Goal: Transaction & Acquisition: Purchase product/service

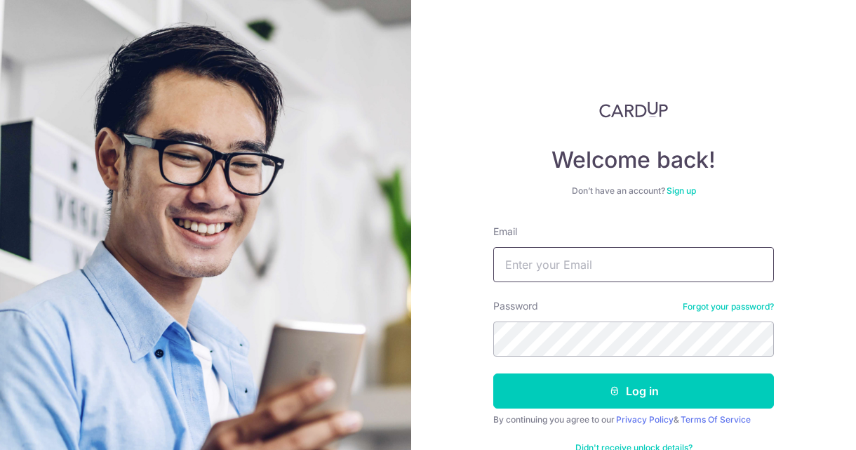
click at [519, 258] on input "Email" at bounding box center [633, 264] width 281 height 35
type input "[EMAIL_ADDRESS][DOMAIN_NAME]"
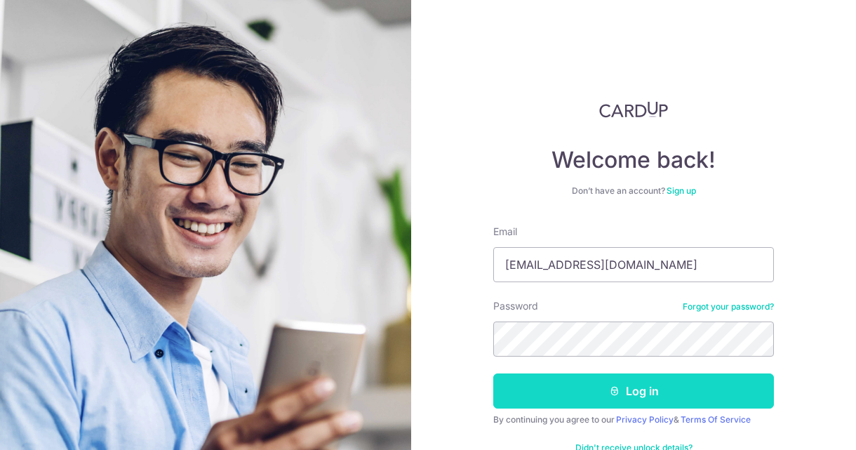
click at [647, 396] on button "Log in" at bounding box center [633, 390] width 281 height 35
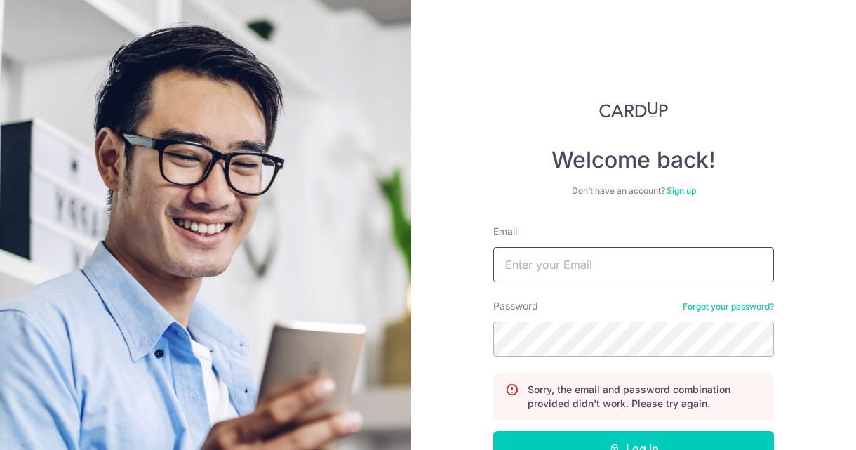
click at [573, 264] on input "Email" at bounding box center [633, 264] width 281 height 35
type input "[EMAIL_ADDRESS][DOMAIN_NAME]"
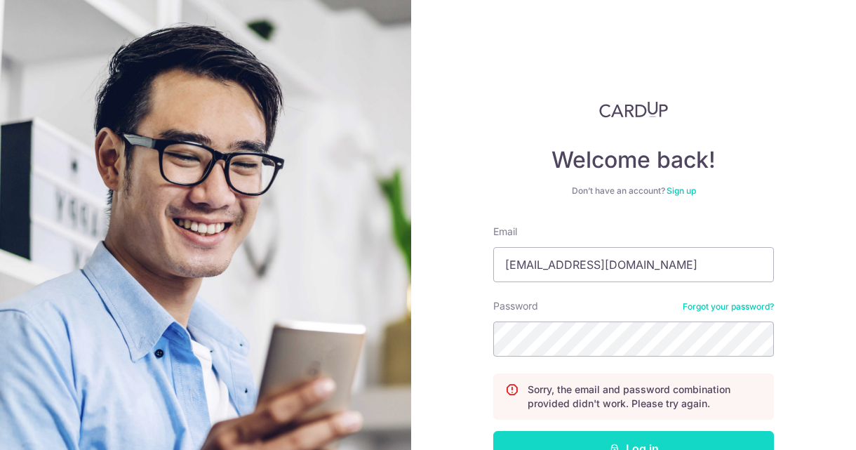
click at [642, 445] on button "Log in" at bounding box center [633, 448] width 281 height 35
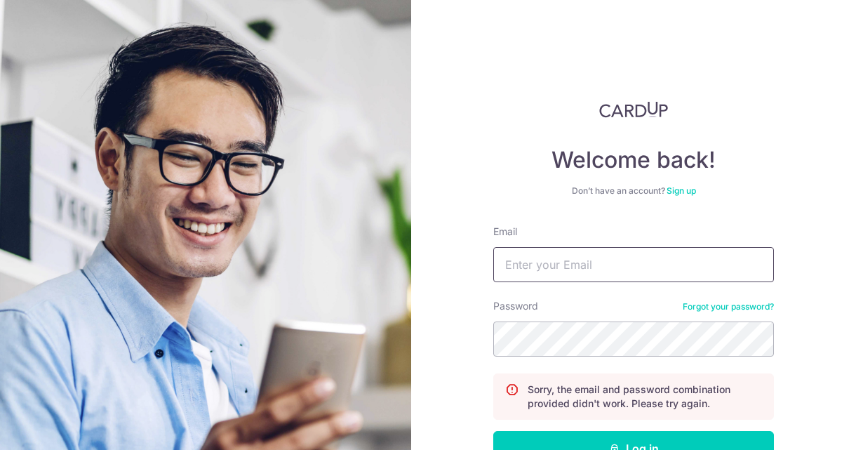
click at [562, 259] on input "Email" at bounding box center [633, 264] width 281 height 35
type input "[EMAIL_ADDRESS][DOMAIN_NAME]"
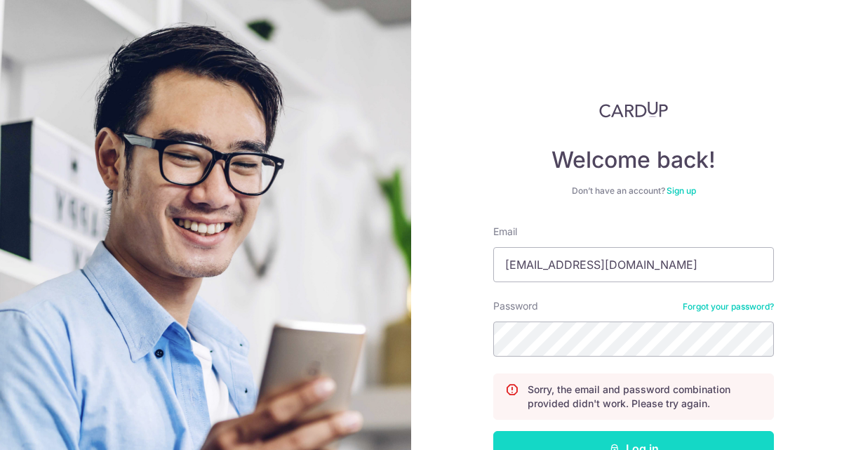
click at [672, 439] on button "Log in" at bounding box center [633, 448] width 281 height 35
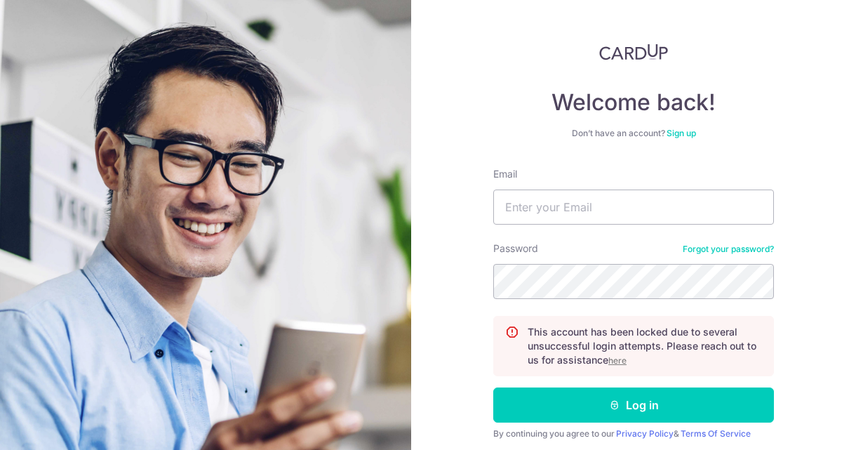
scroll to position [72, 0]
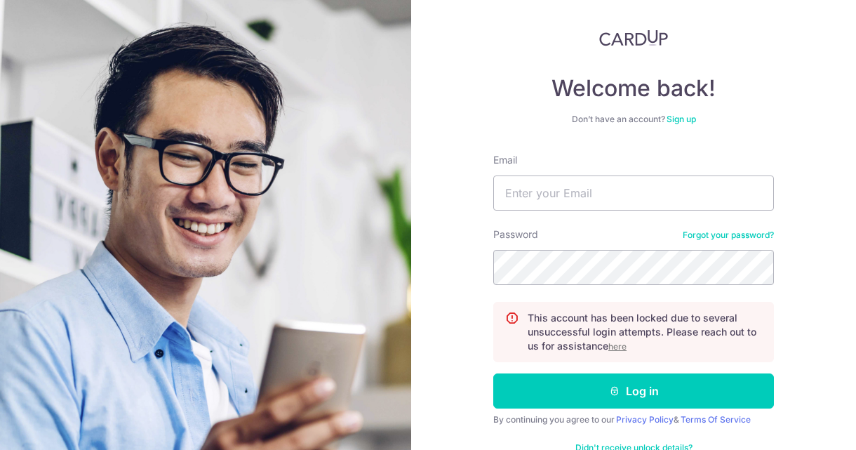
click at [615, 346] on u "here" at bounding box center [617, 346] width 18 height 11
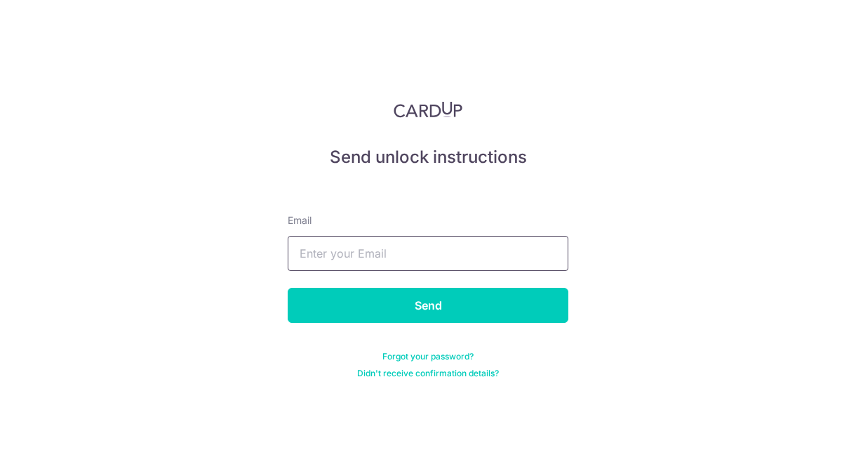
click at [462, 253] on input "text" at bounding box center [428, 253] width 281 height 35
type input "[EMAIL_ADDRESS][DOMAIN_NAME]"
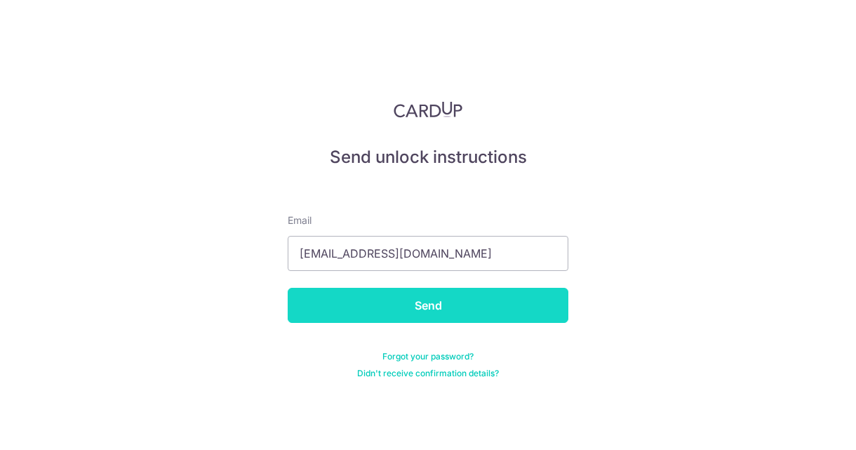
click at [415, 312] on input "Send" at bounding box center [428, 305] width 281 height 35
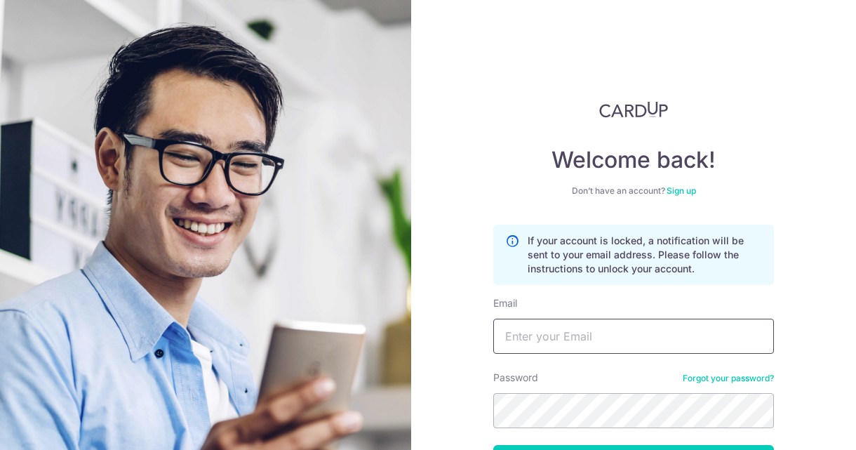
click at [566, 338] on input "Email" at bounding box center [633, 336] width 281 height 35
type input "[EMAIL_ADDRESS][DOMAIN_NAME]"
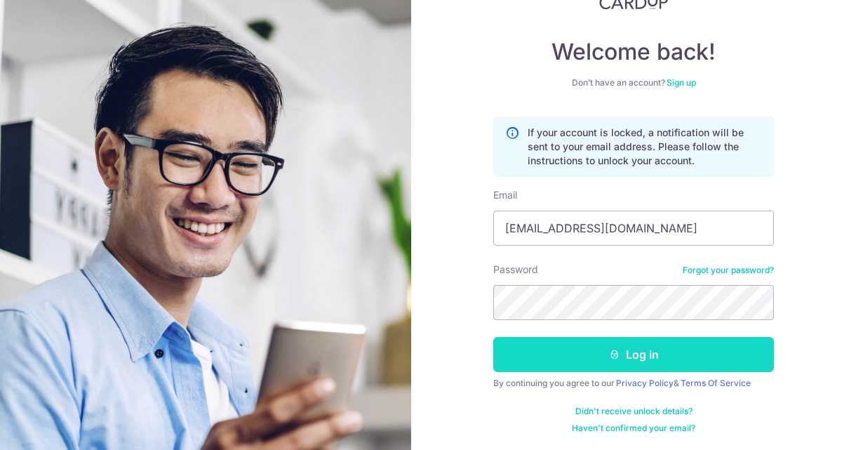
click at [645, 356] on button "Log in" at bounding box center [633, 354] width 281 height 35
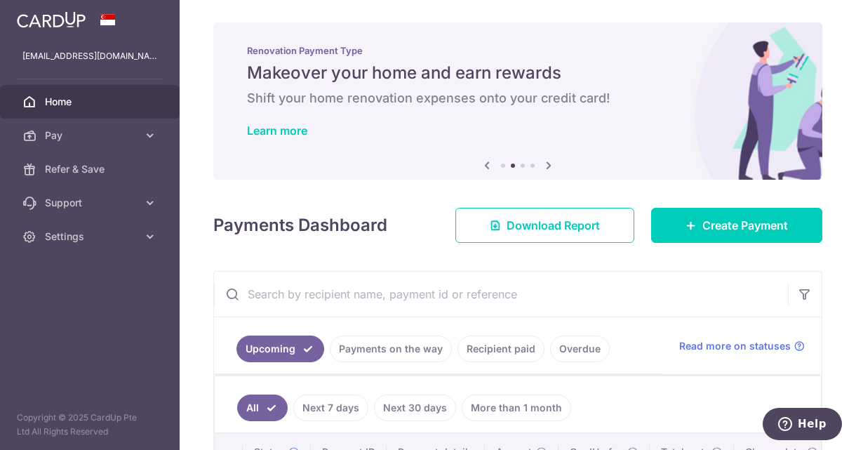
scroll to position [70, 0]
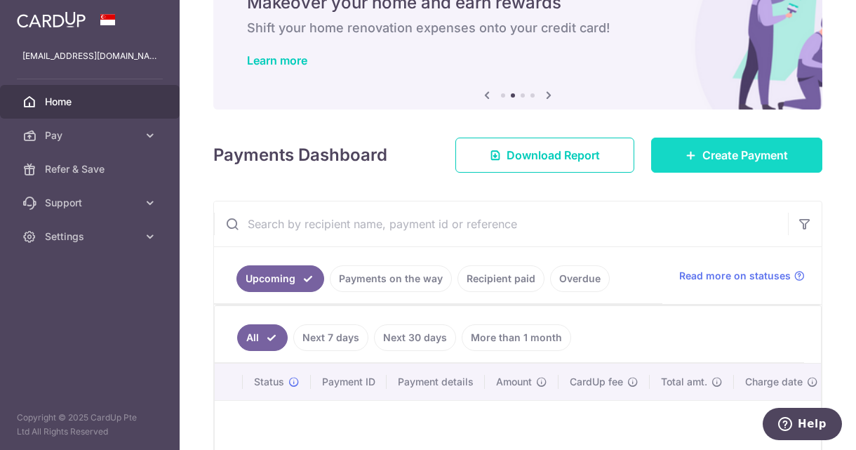
click at [715, 156] on span "Create Payment" at bounding box center [745, 155] width 86 height 17
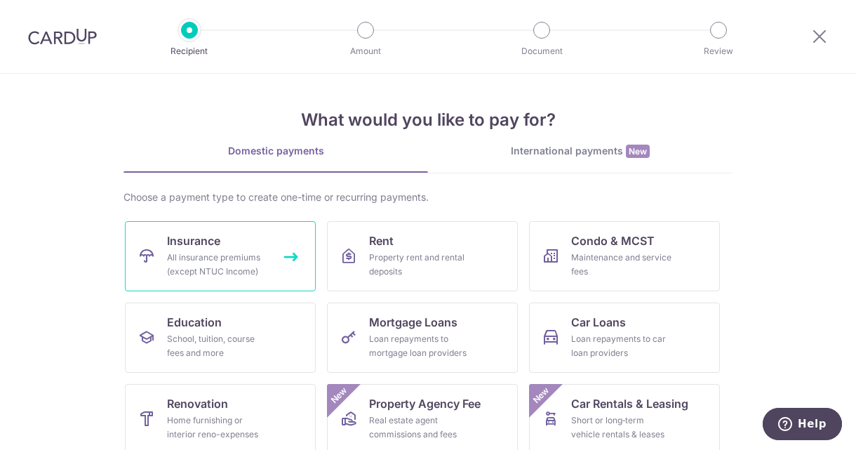
click at [203, 262] on div "All insurance premiums (except NTUC Income)" at bounding box center [217, 264] width 101 height 28
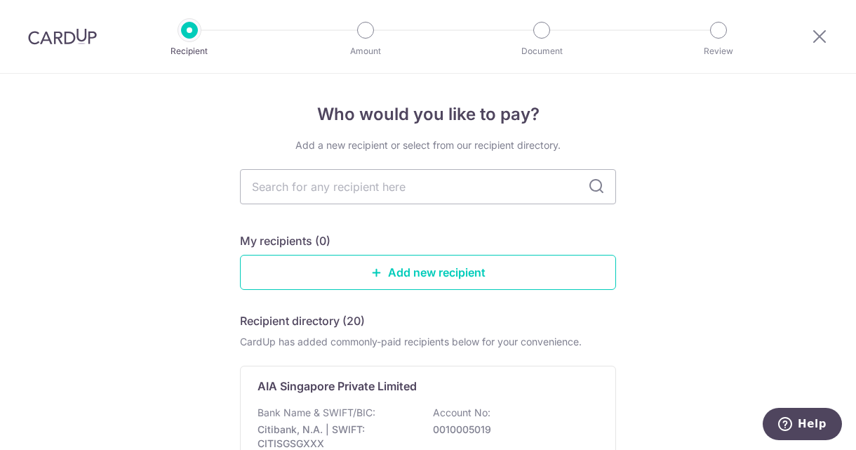
click at [336, 187] on input "text" at bounding box center [428, 186] width 376 height 35
type input "Tokyo Marine"
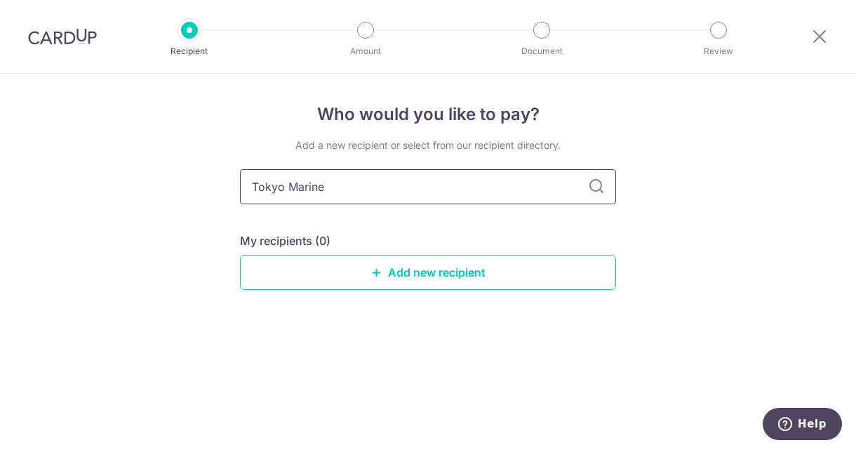
click at [276, 187] on input "Tokyo Marine" at bounding box center [428, 186] width 376 height 35
type input "Tokio Marine"
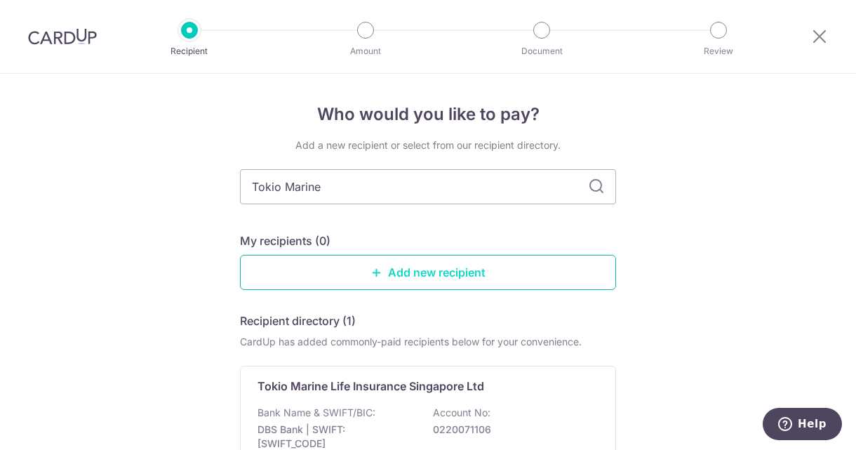
scroll to position [70, 0]
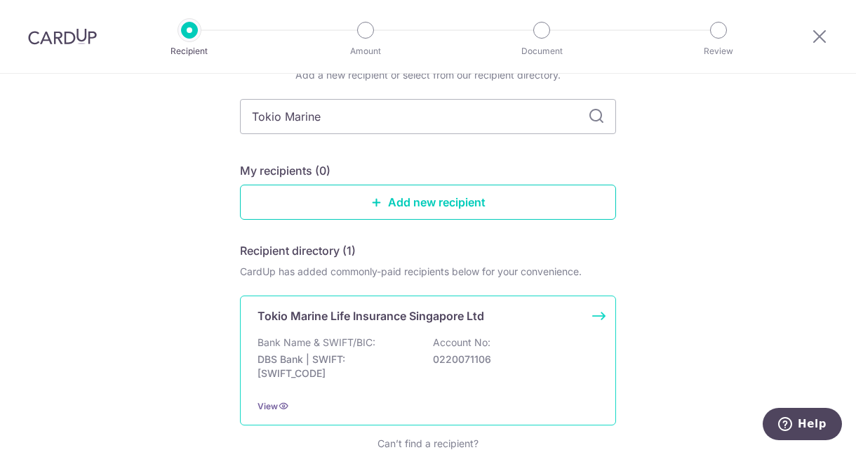
click at [382, 317] on p "Tokio Marine Life Insurance Singapore Ltd" at bounding box center [371, 315] width 227 height 17
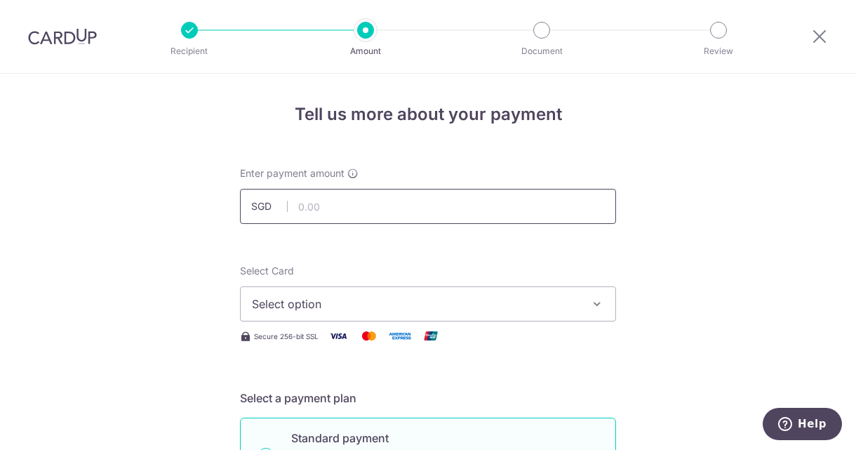
click at [368, 205] on input "text" at bounding box center [428, 206] width 376 height 35
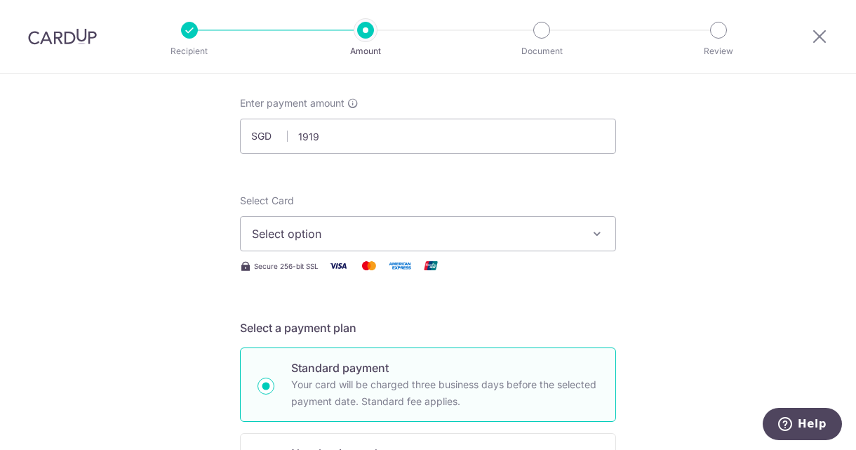
click at [593, 234] on icon "button" at bounding box center [597, 234] width 14 height 14
type input "1,919.00"
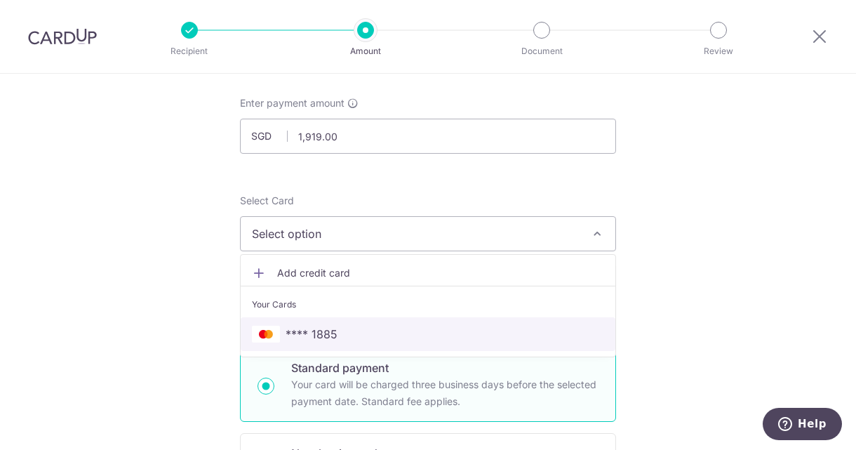
click at [311, 338] on span "**** 1885" at bounding box center [312, 334] width 52 height 17
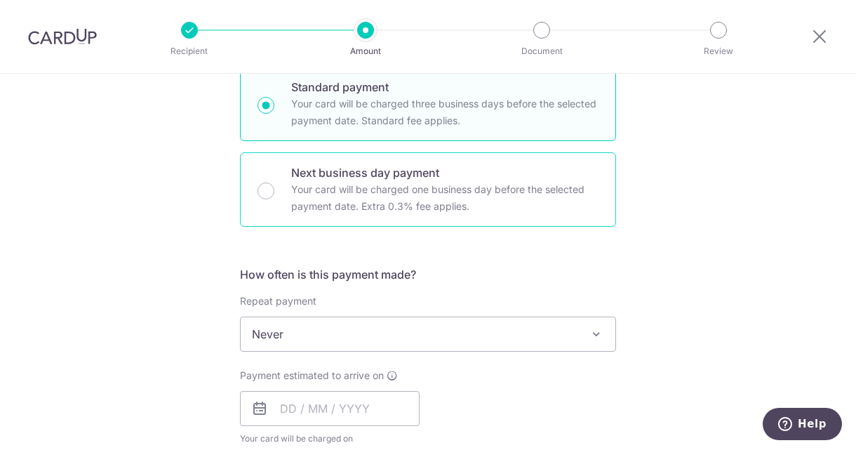
scroll to position [421, 0]
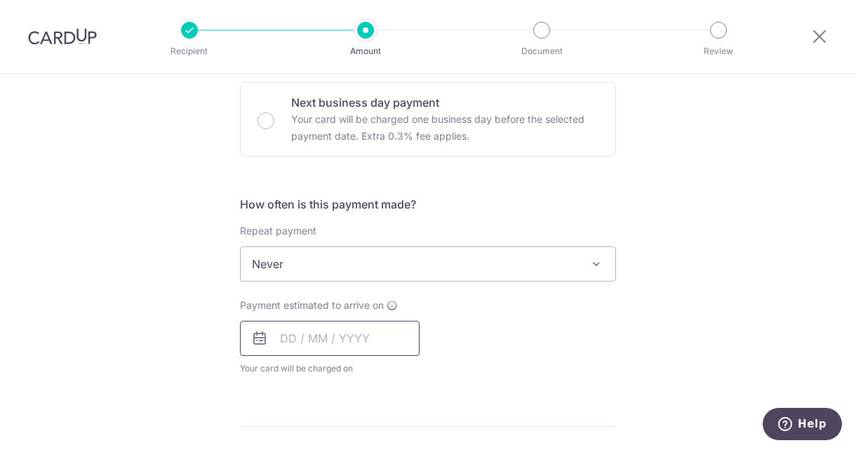
click at [283, 339] on input "text" at bounding box center [330, 338] width 180 height 35
click at [577, 342] on div "Payment estimated to arrive on Prev Next Sep Oct Nov Dec 2025 2026 2027 2028 20…" at bounding box center [428, 336] width 393 height 77
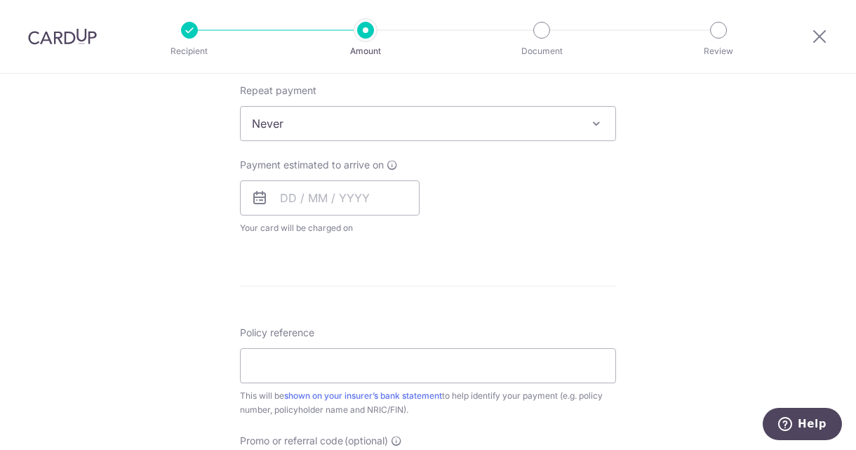
scroll to position [702, 0]
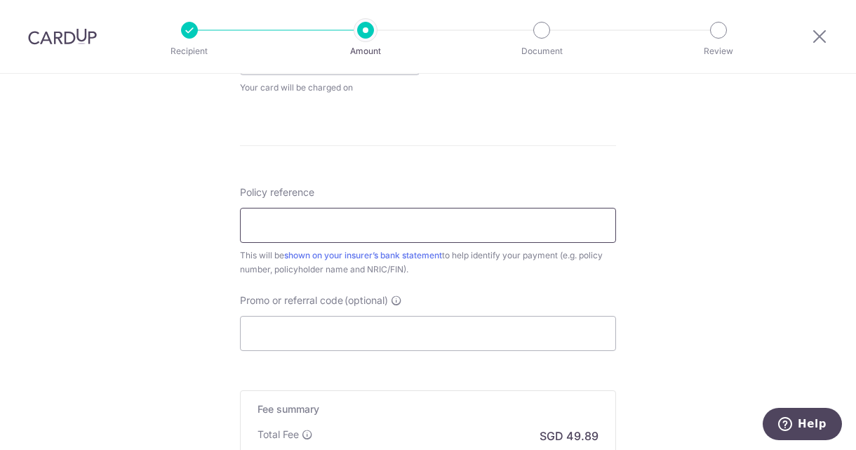
click at [375, 227] on input "Policy reference" at bounding box center [428, 225] width 376 height 35
type input "00212386"
click at [357, 329] on input "Promo or referral code (optional)" at bounding box center [428, 333] width 376 height 35
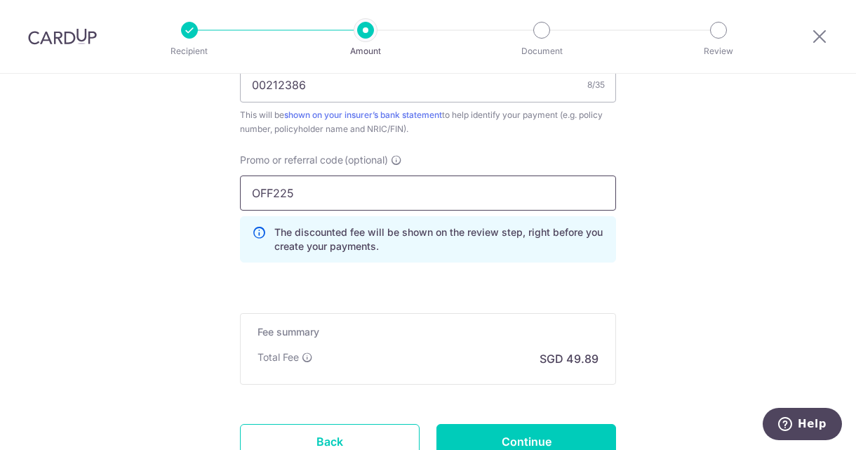
scroll to position [912, 0]
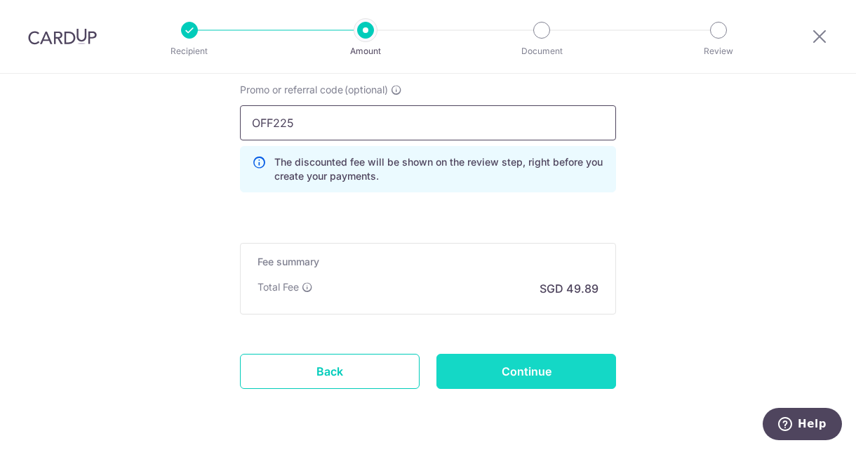
type input "OFF225"
click at [540, 367] on input "Continue" at bounding box center [526, 371] width 180 height 35
type input "Create Schedule"
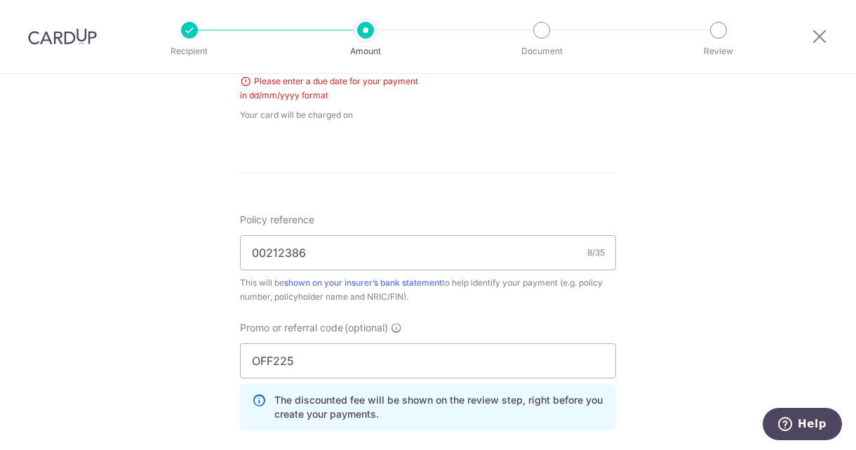
scroll to position [497, 0]
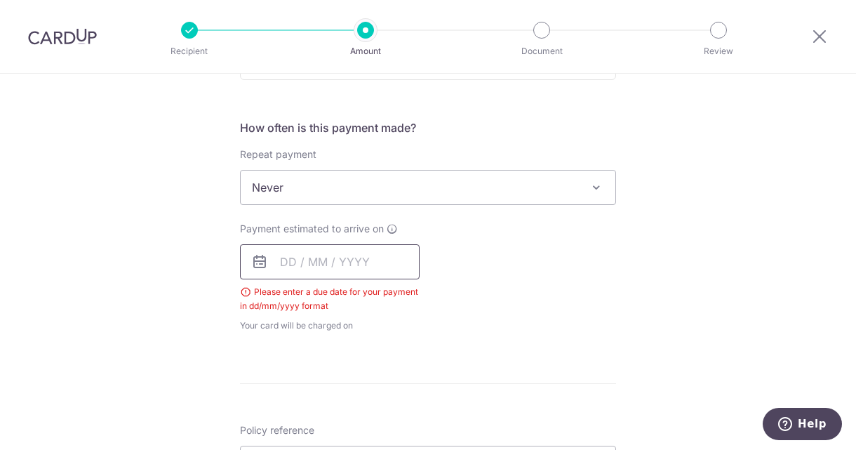
click at [279, 258] on input "text" at bounding box center [330, 261] width 180 height 35
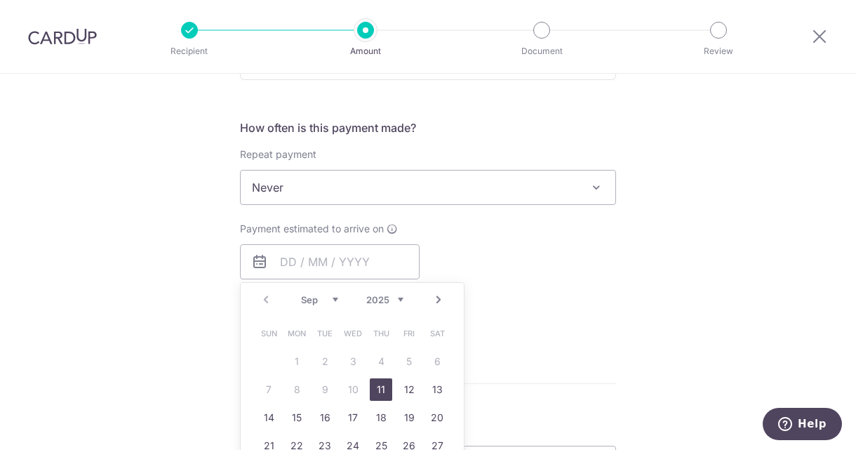
click at [379, 388] on link "11" at bounding box center [381, 389] width 22 height 22
type input "11/09/2025"
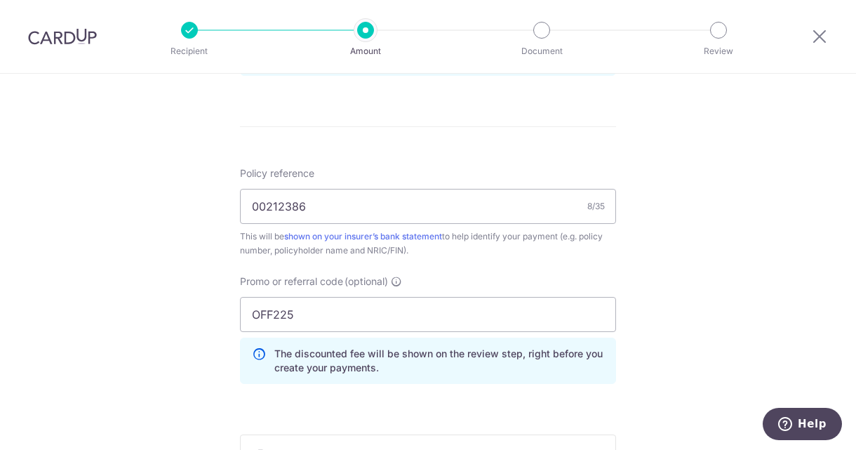
scroll to position [918, 0]
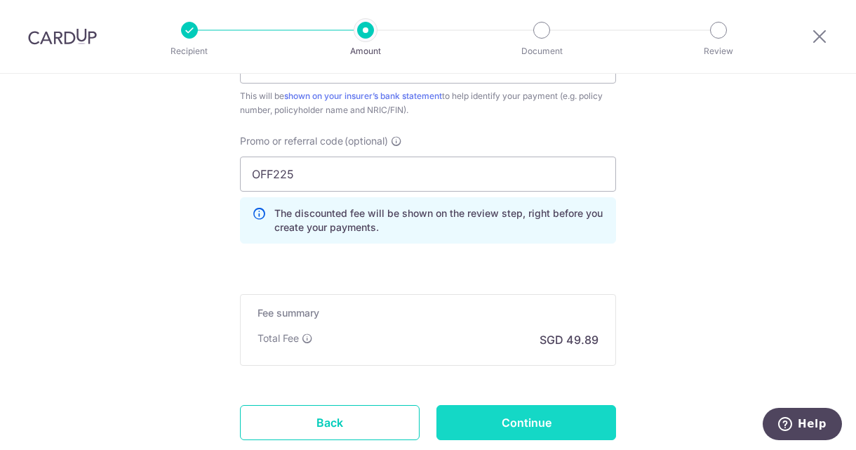
click at [559, 415] on input "Continue" at bounding box center [526, 422] width 180 height 35
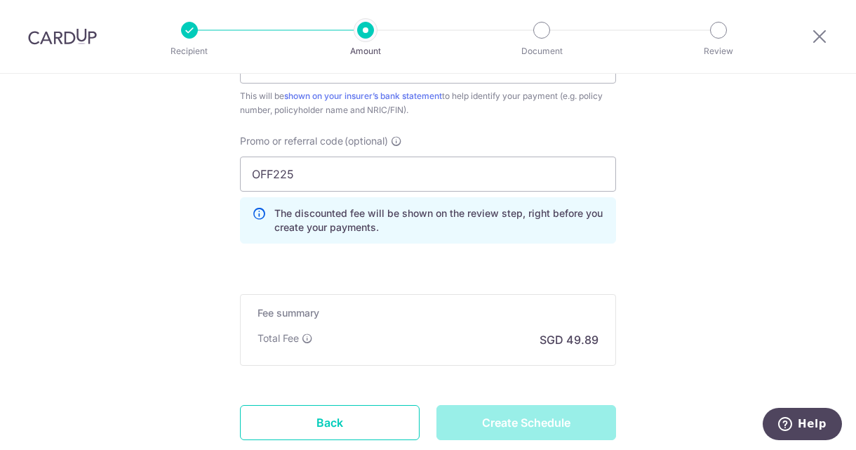
type input "Create Schedule"
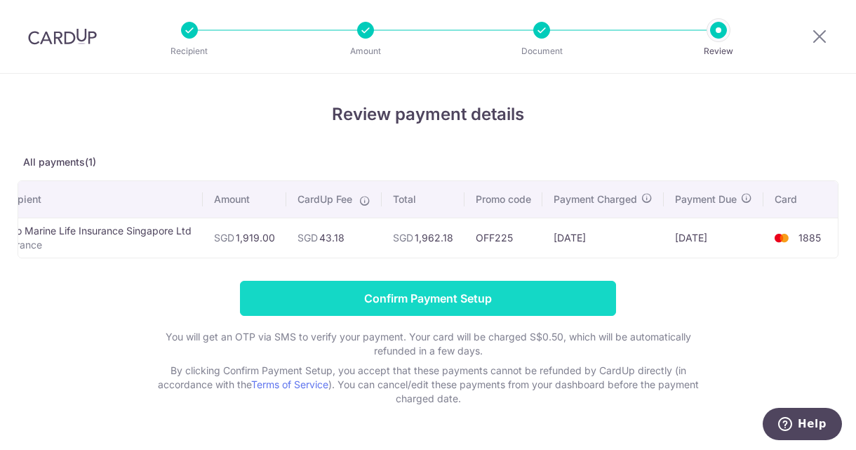
scroll to position [45, 0]
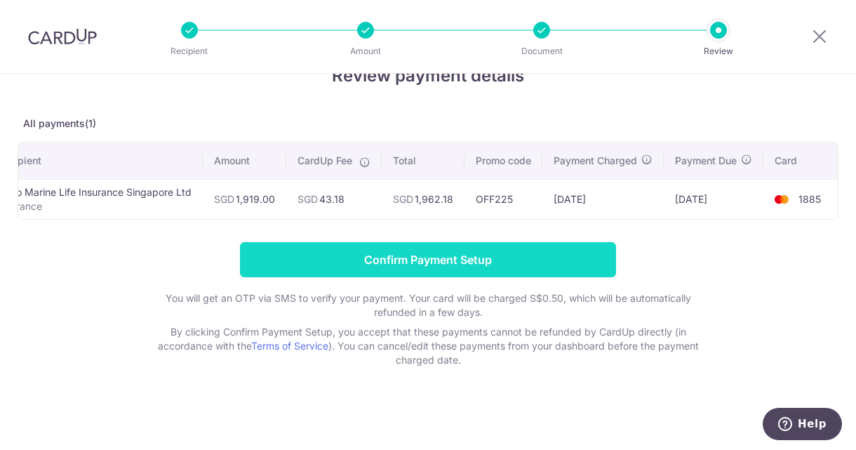
click at [443, 263] on input "Confirm Payment Setup" at bounding box center [428, 259] width 376 height 35
